Goal: Browse casually

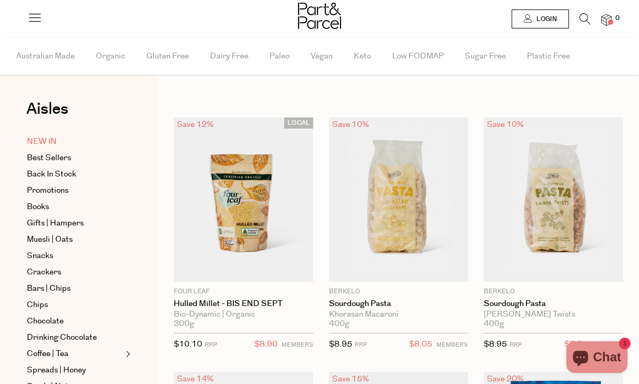
click at [56, 145] on span "NEW IN" at bounding box center [42, 141] width 30 height 13
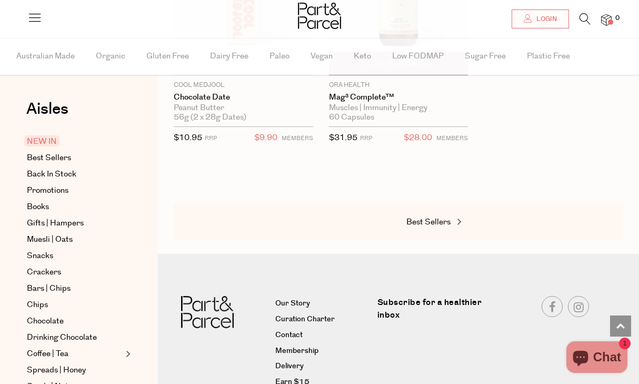
scroll to position [1265, 2]
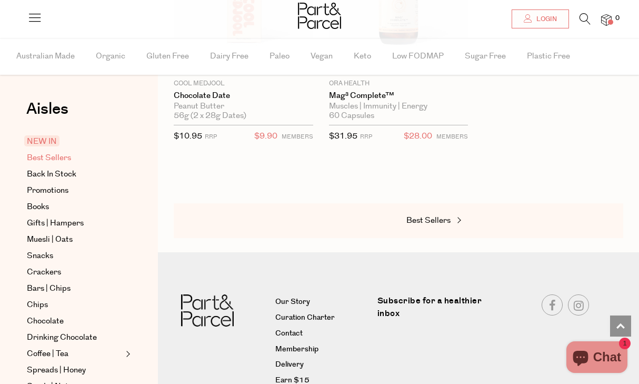
click at [57, 159] on span "Best Sellers" at bounding box center [49, 158] width 44 height 13
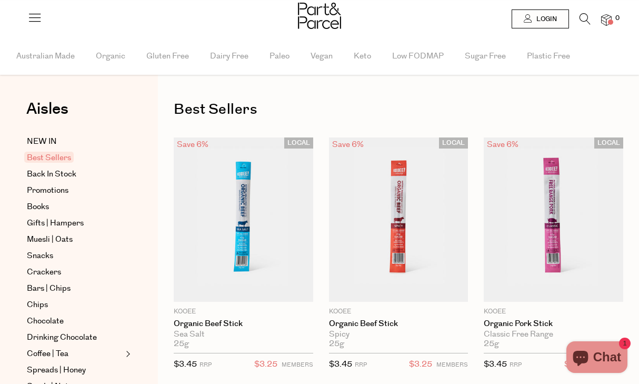
scroll to position [0, 4]
click at [326, 18] on img at bounding box center [319, 16] width 43 height 26
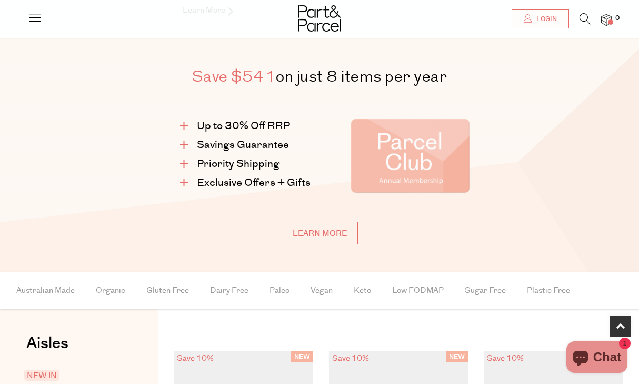
scroll to position [576, 0]
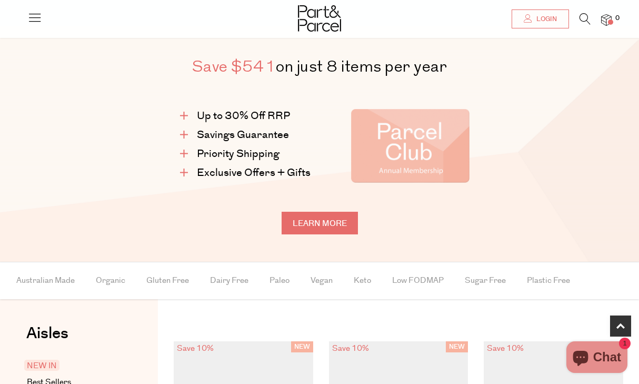
click at [320, 220] on link "Learn more" at bounding box center [320, 223] width 76 height 23
